Goal: Navigation & Orientation: Find specific page/section

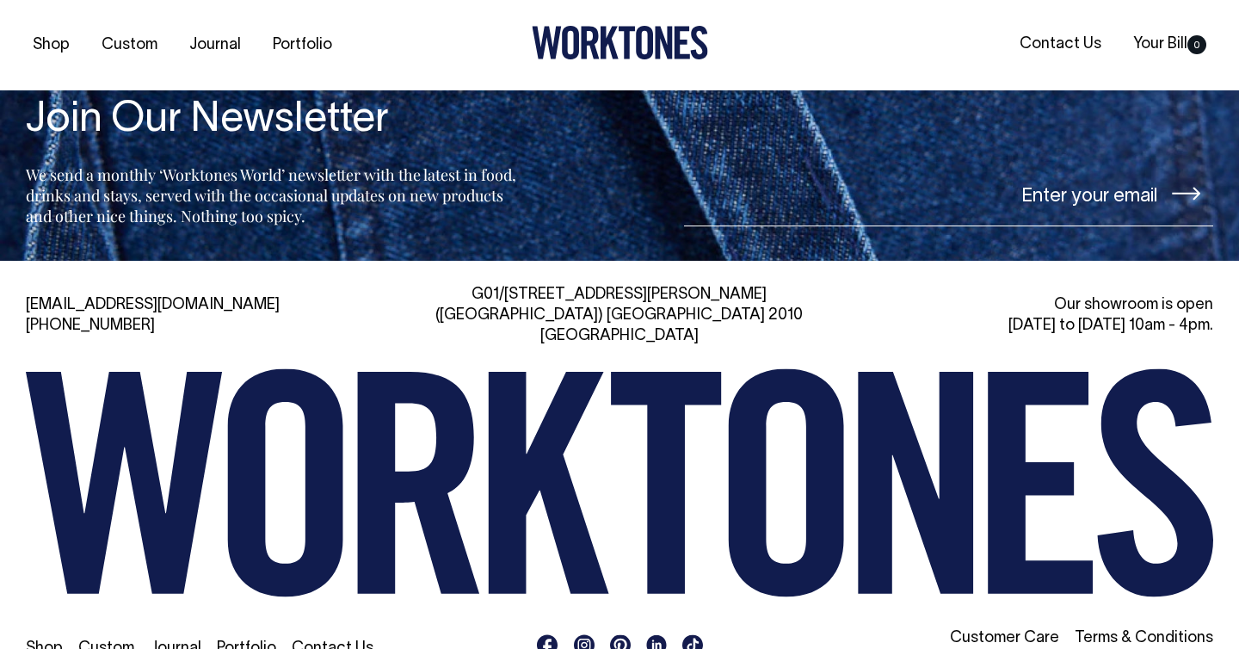
scroll to position [3667, 0]
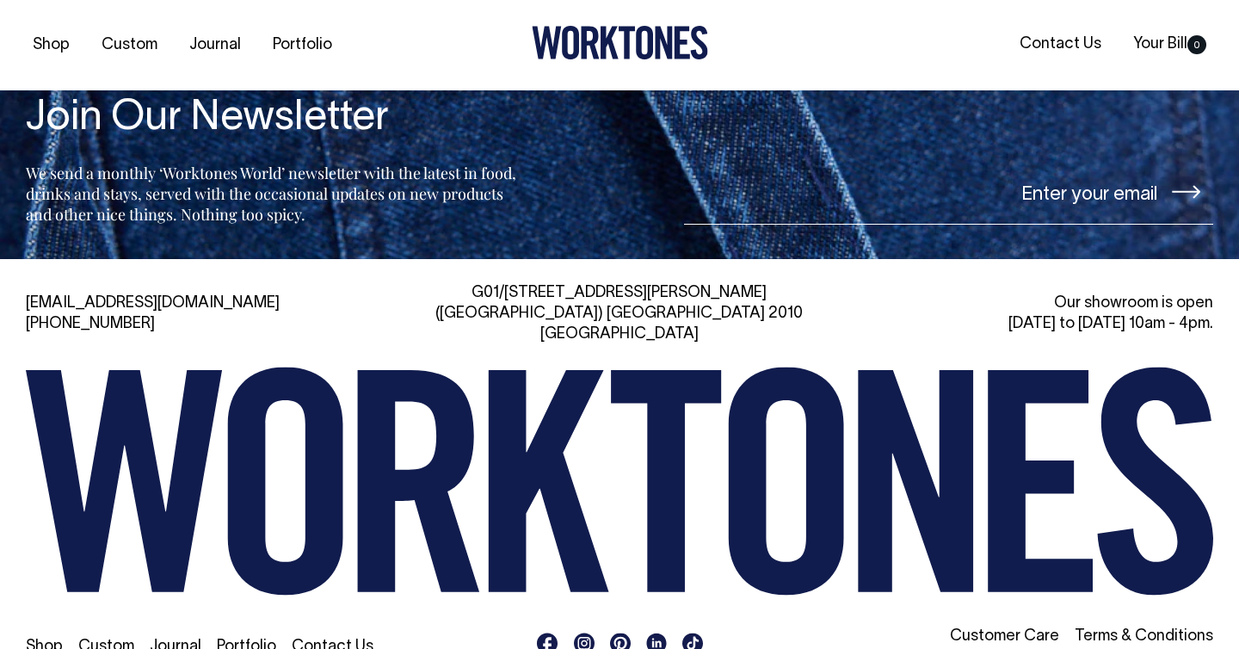
click at [309, 639] on link "Contact Us" at bounding box center [333, 646] width 82 height 15
click at [655, 632] on icon at bounding box center [656, 643] width 21 height 22
click at [172, 639] on link "Journal" at bounding box center [176, 646] width 52 height 15
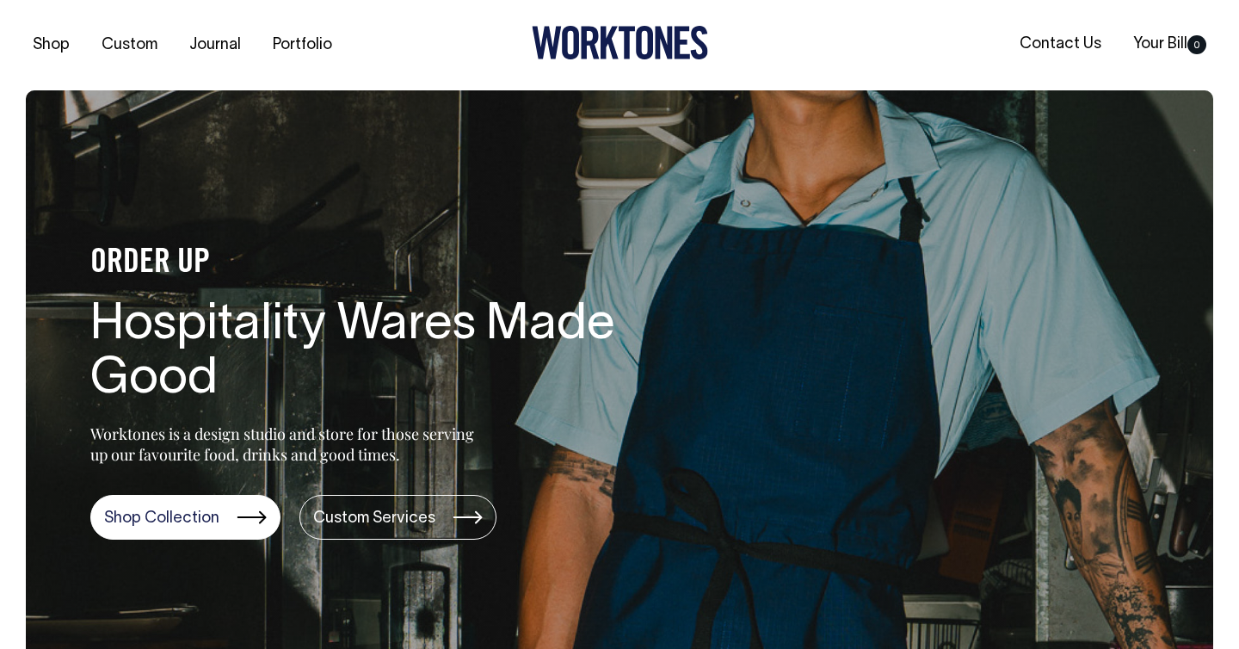
scroll to position [0, 0]
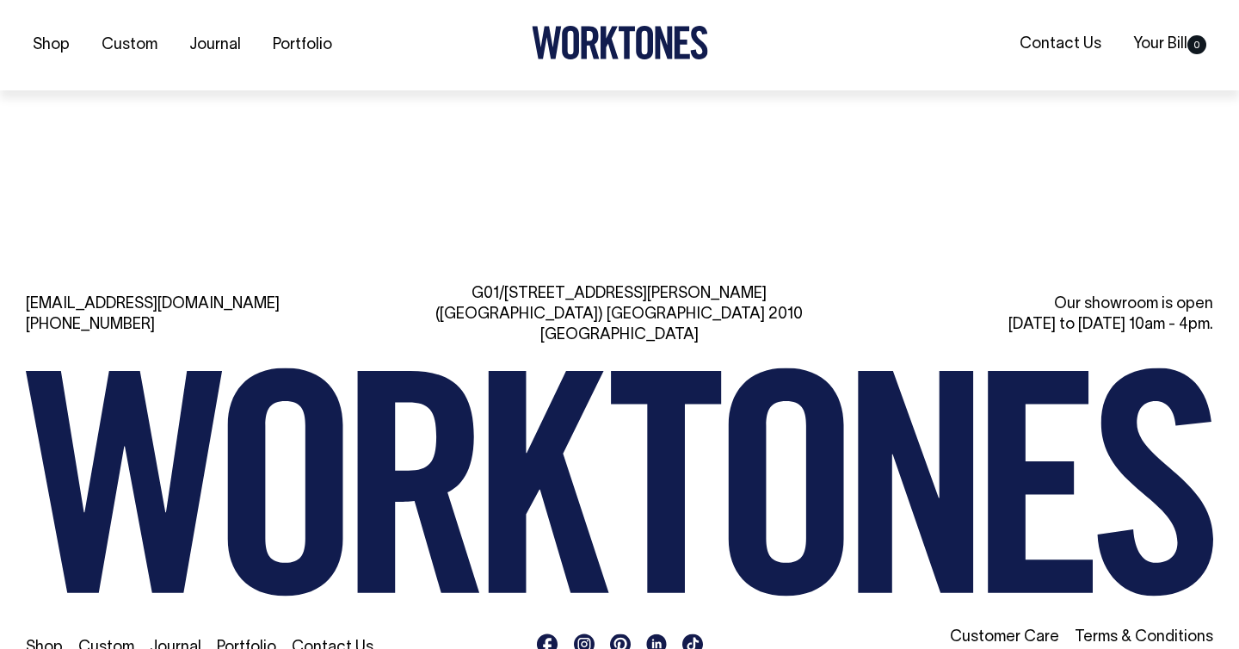
scroll to position [3825, 0]
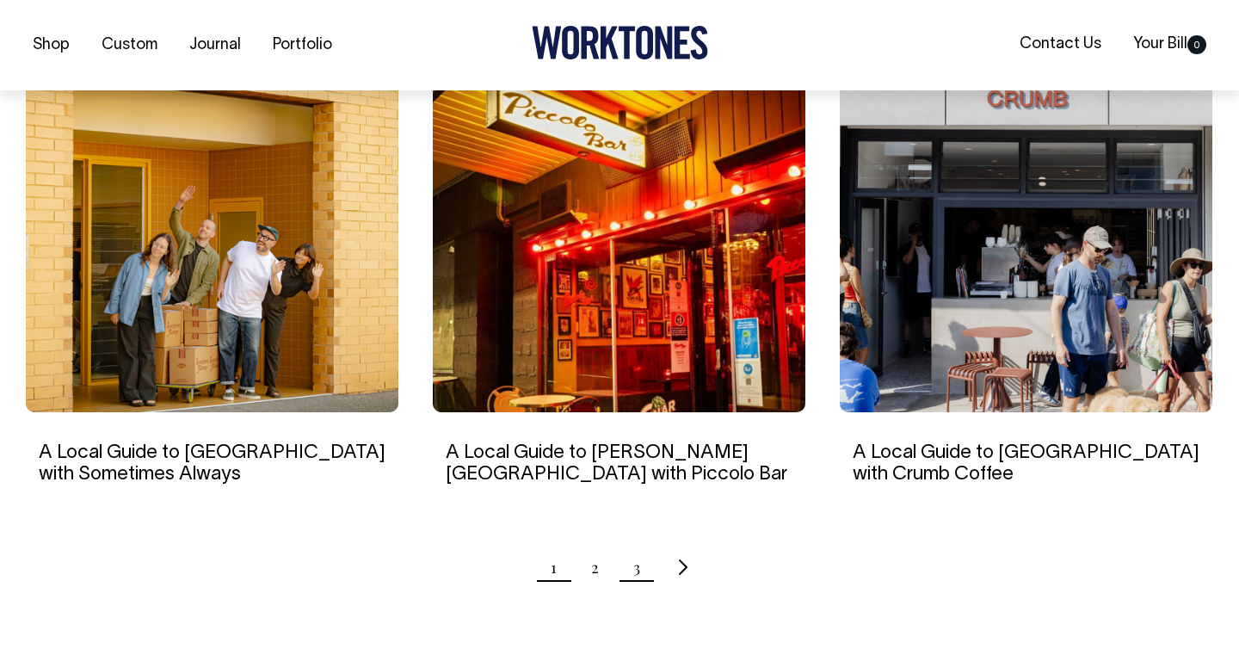
scroll to position [1591, 0]
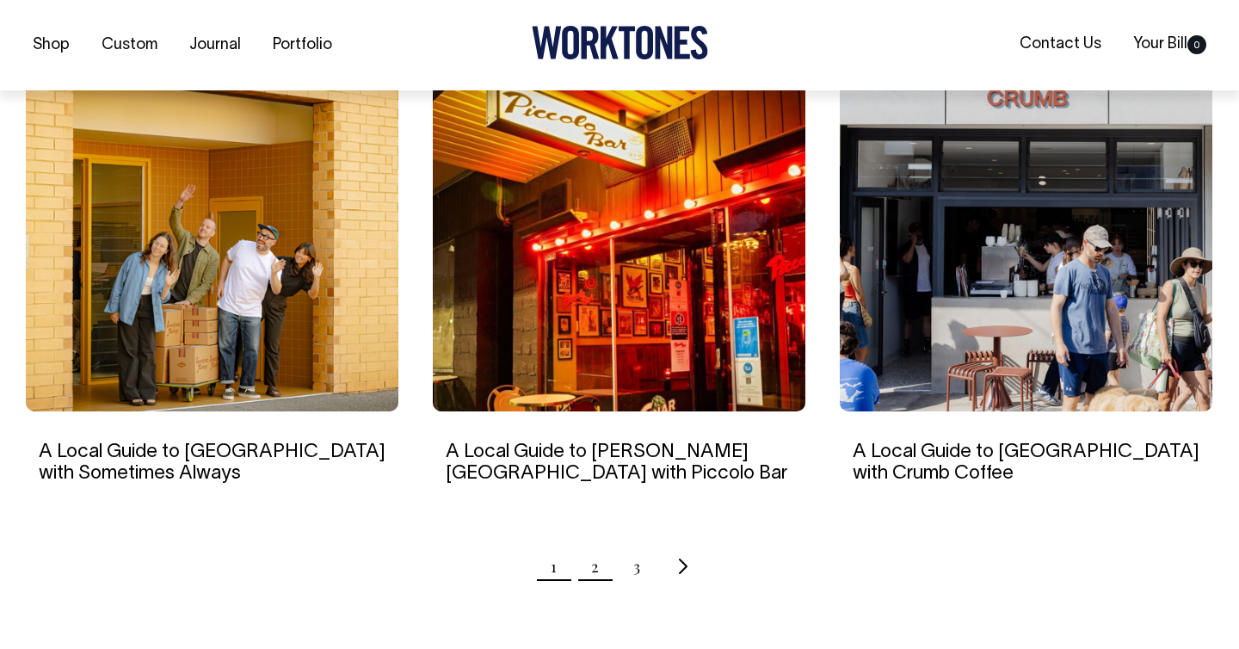
click at [594, 572] on link "2" at bounding box center [595, 566] width 8 height 43
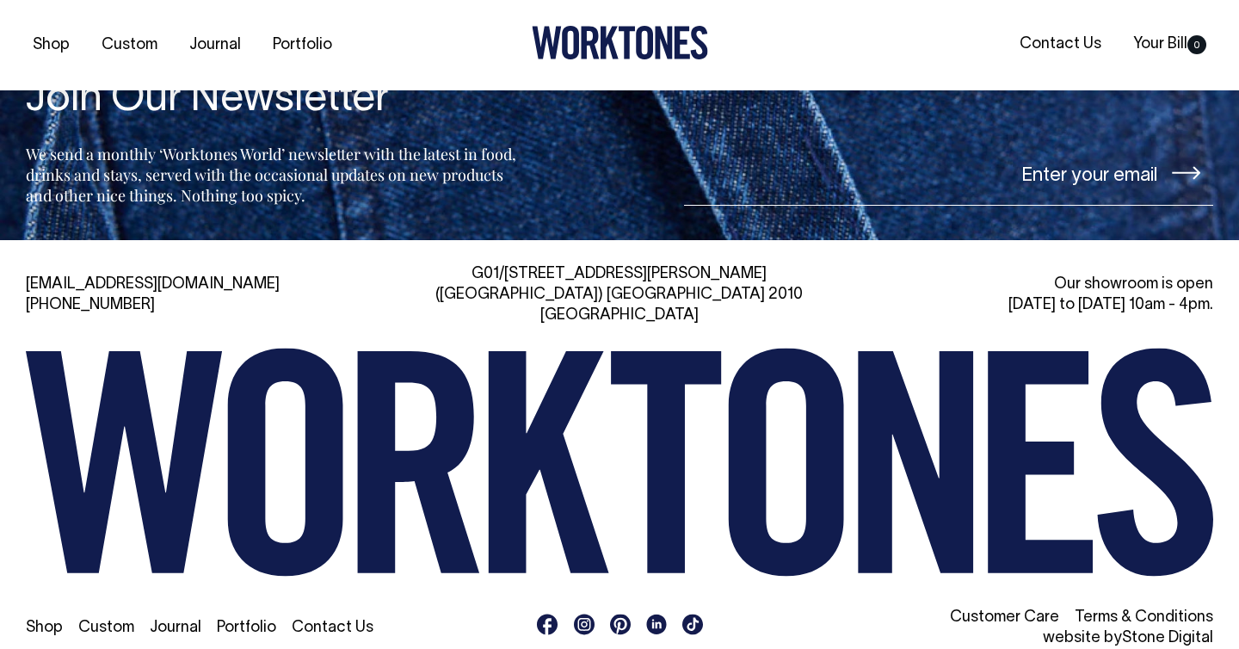
scroll to position [2404, 0]
